Goal: Task Accomplishment & Management: Manage account settings

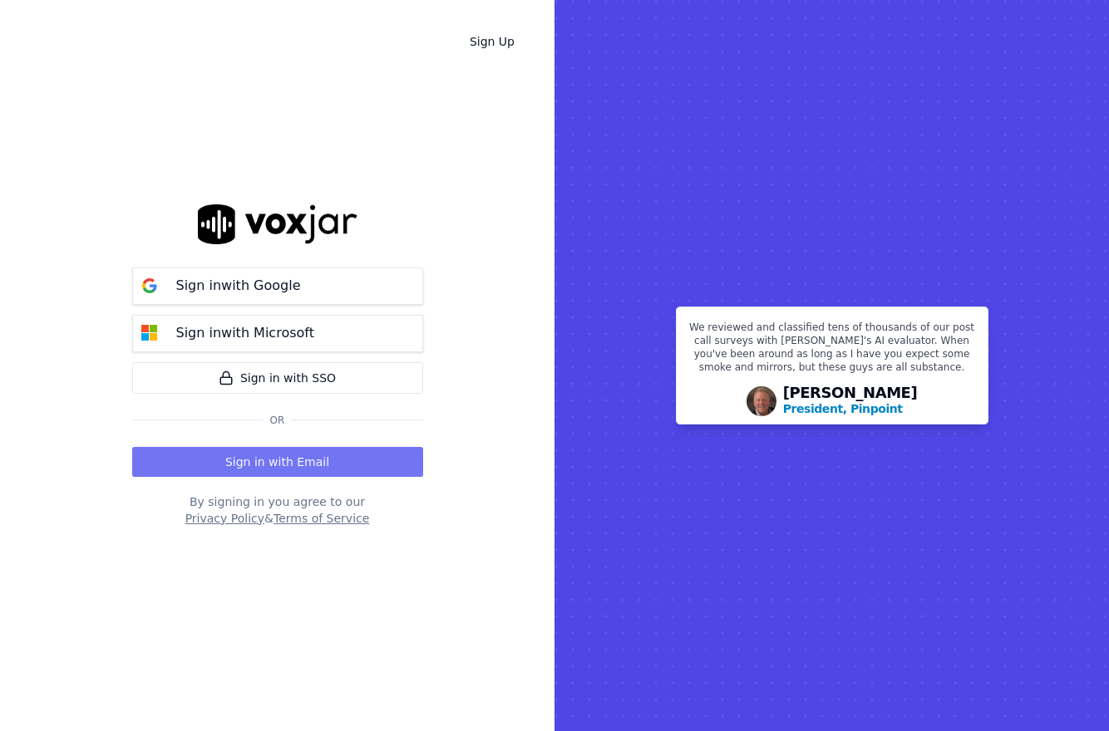
click at [332, 450] on button "Sign in with Email" at bounding box center [277, 462] width 291 height 30
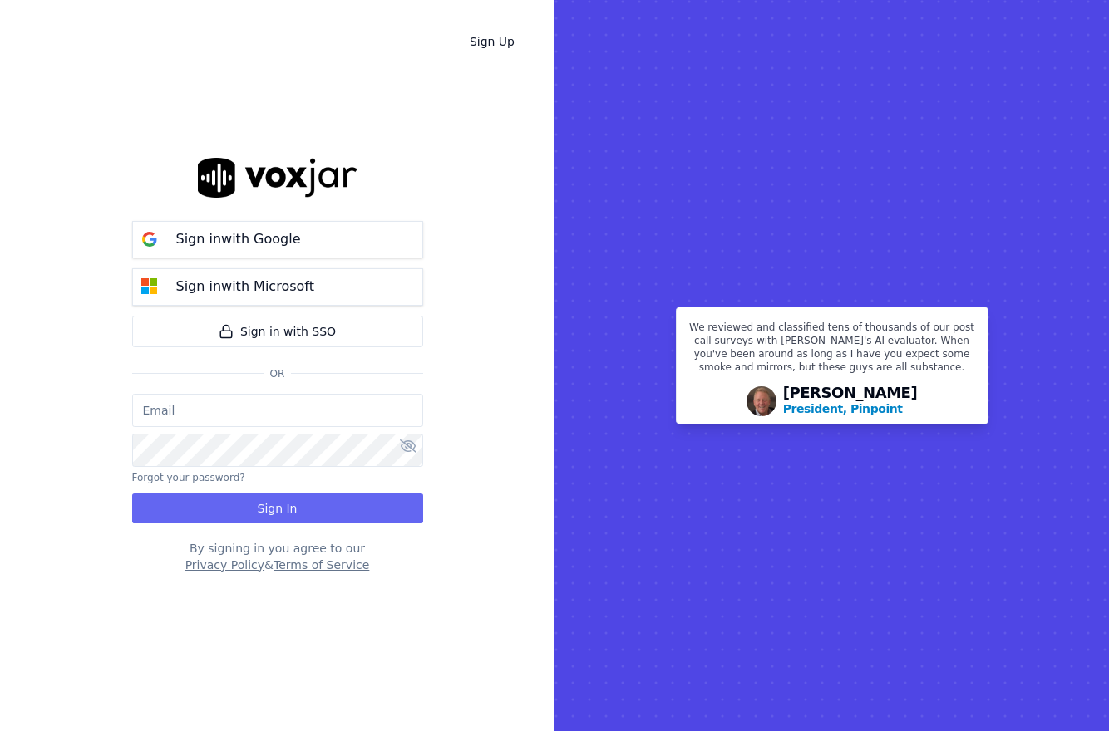
type input "[EMAIL_ADDRESS][DOMAIN_NAME]"
click at [273, 520] on button "Sign In" at bounding box center [277, 509] width 291 height 30
